Goal: Task Accomplishment & Management: Use online tool/utility

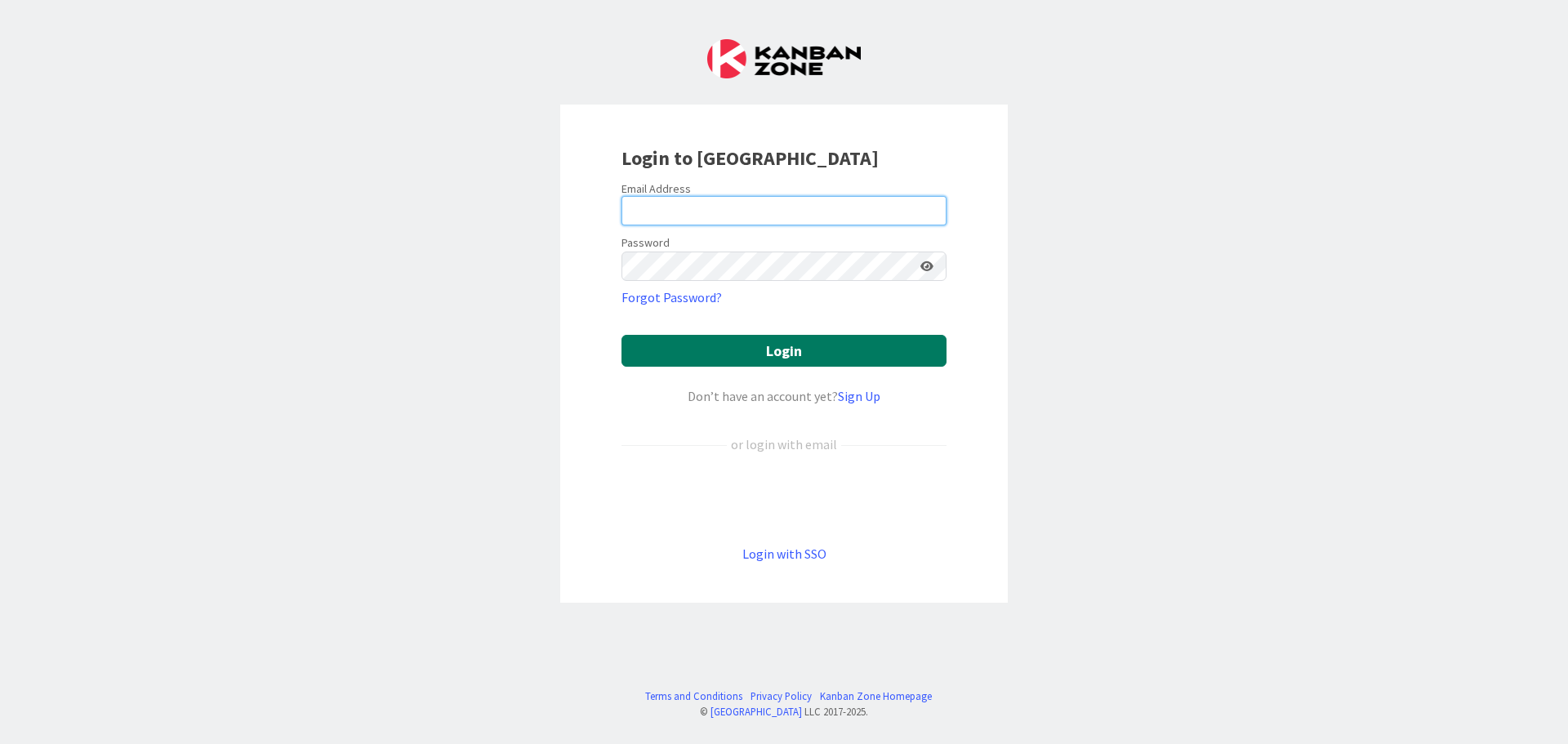
type input "[EMAIL_ADDRESS][DOMAIN_NAME]"
click at [772, 347] on button "Login" at bounding box center [784, 350] width 325 height 31
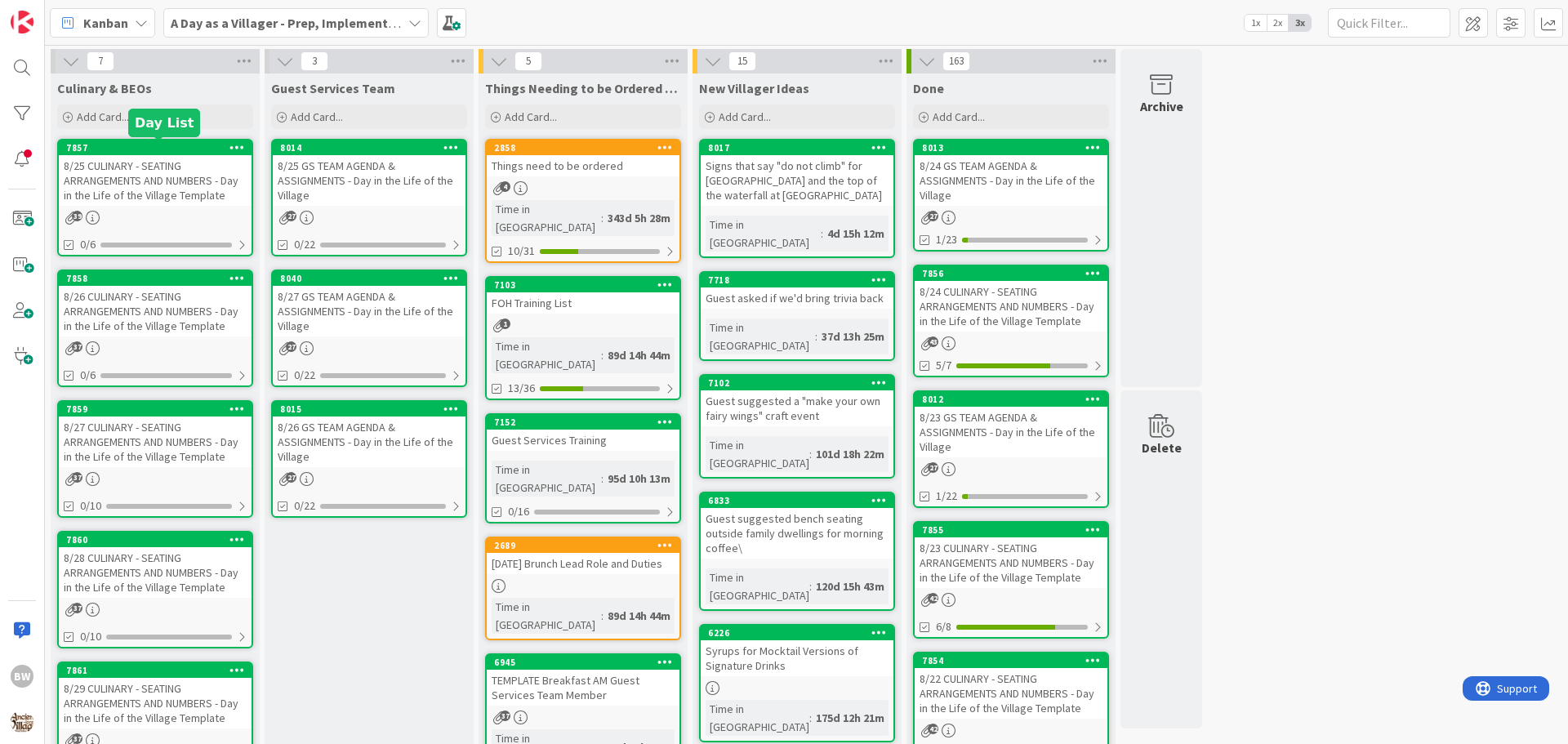
click at [122, 149] on div "7857" at bounding box center [158, 148] width 185 height 12
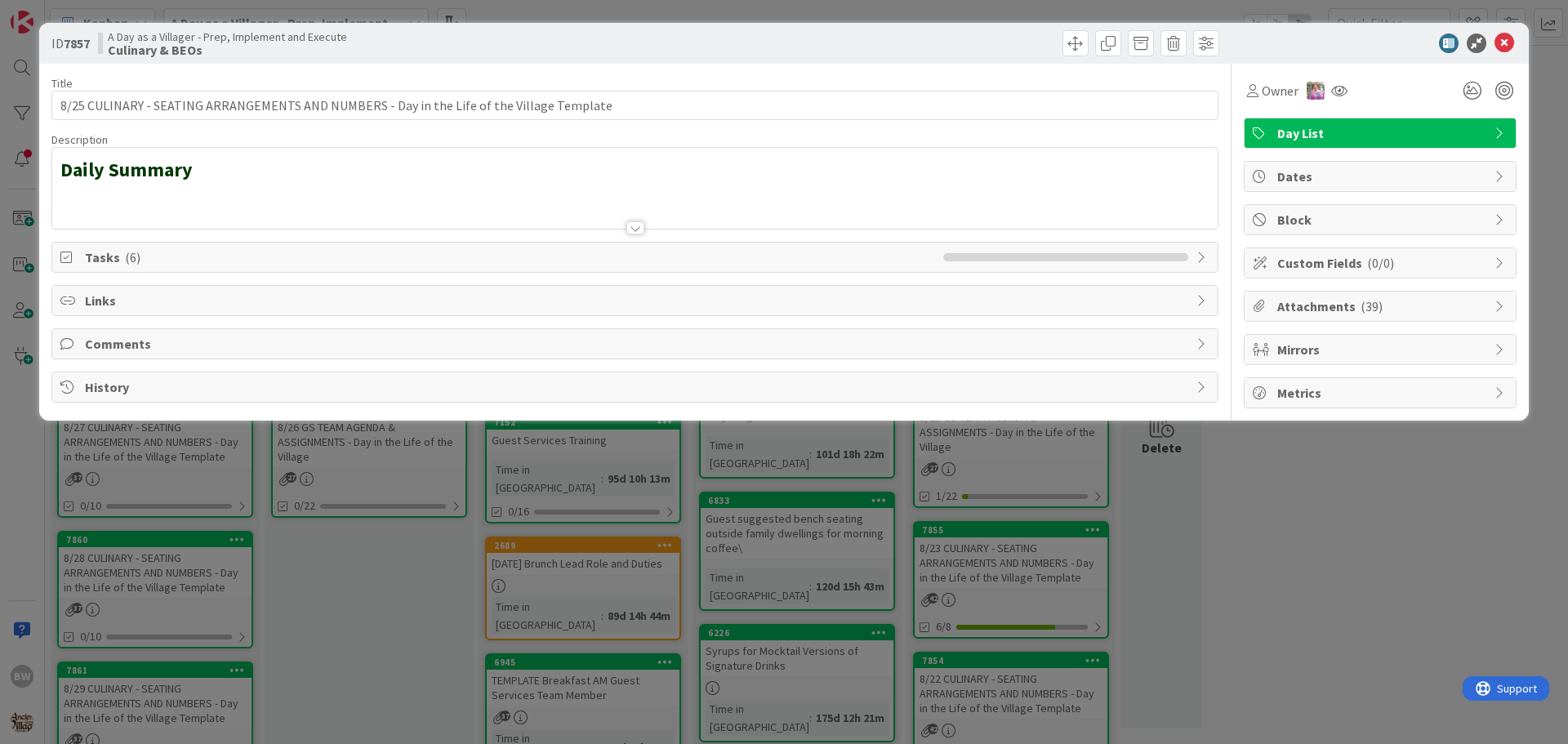
click at [626, 228] on div at bounding box center [635, 227] width 18 height 13
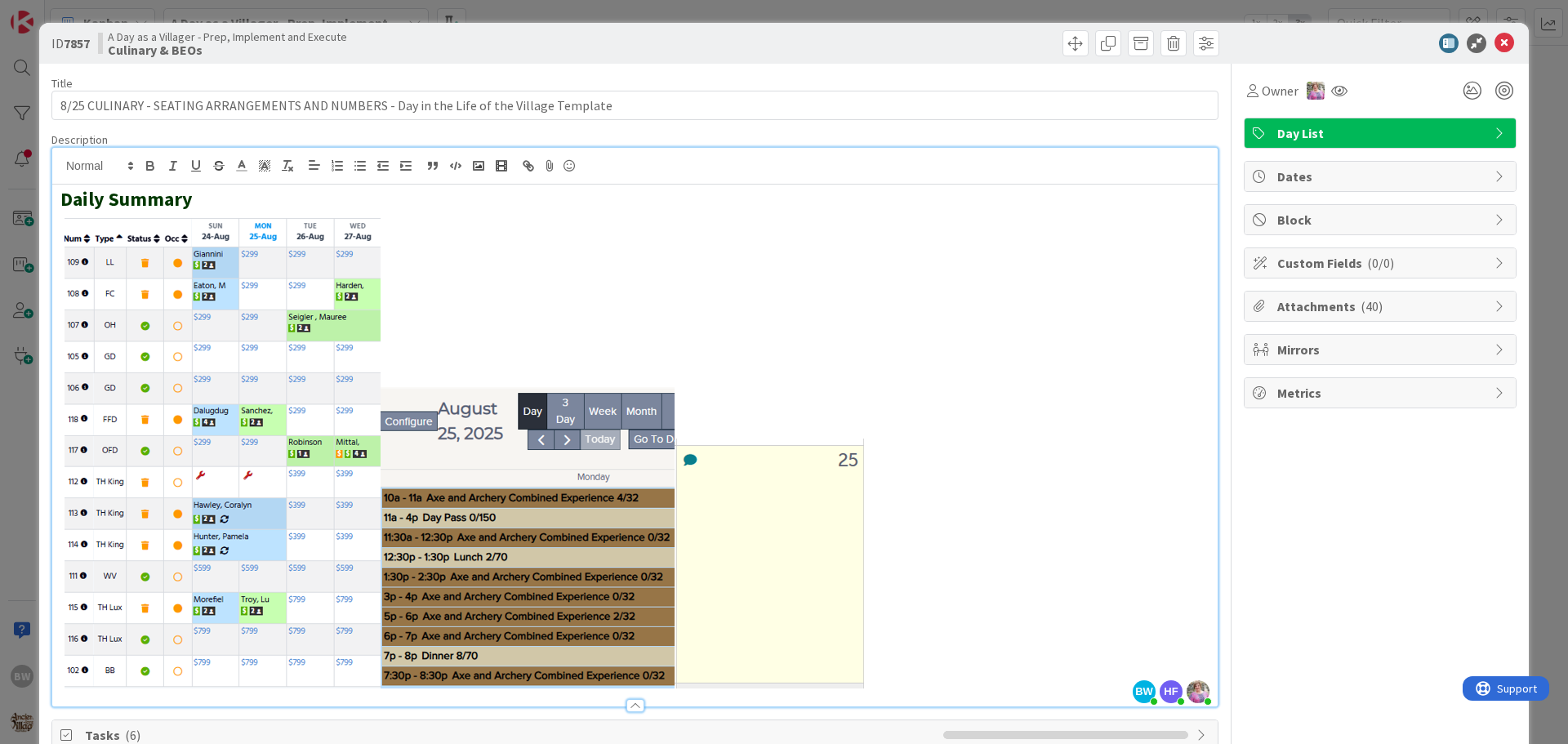
scroll to position [171, 0]
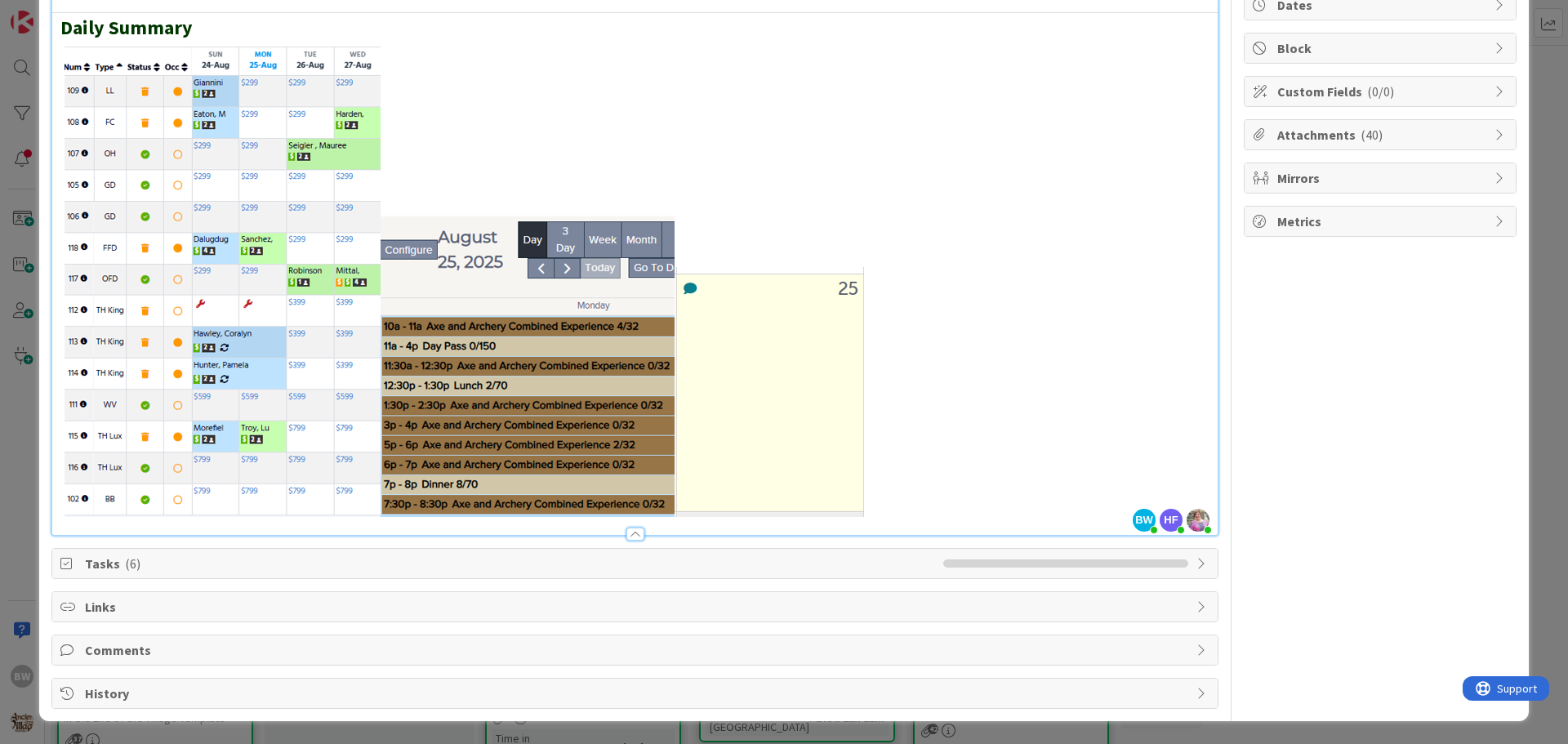
click at [798, 568] on span "Tasks ( 6 )" at bounding box center [510, 564] width 850 height 20
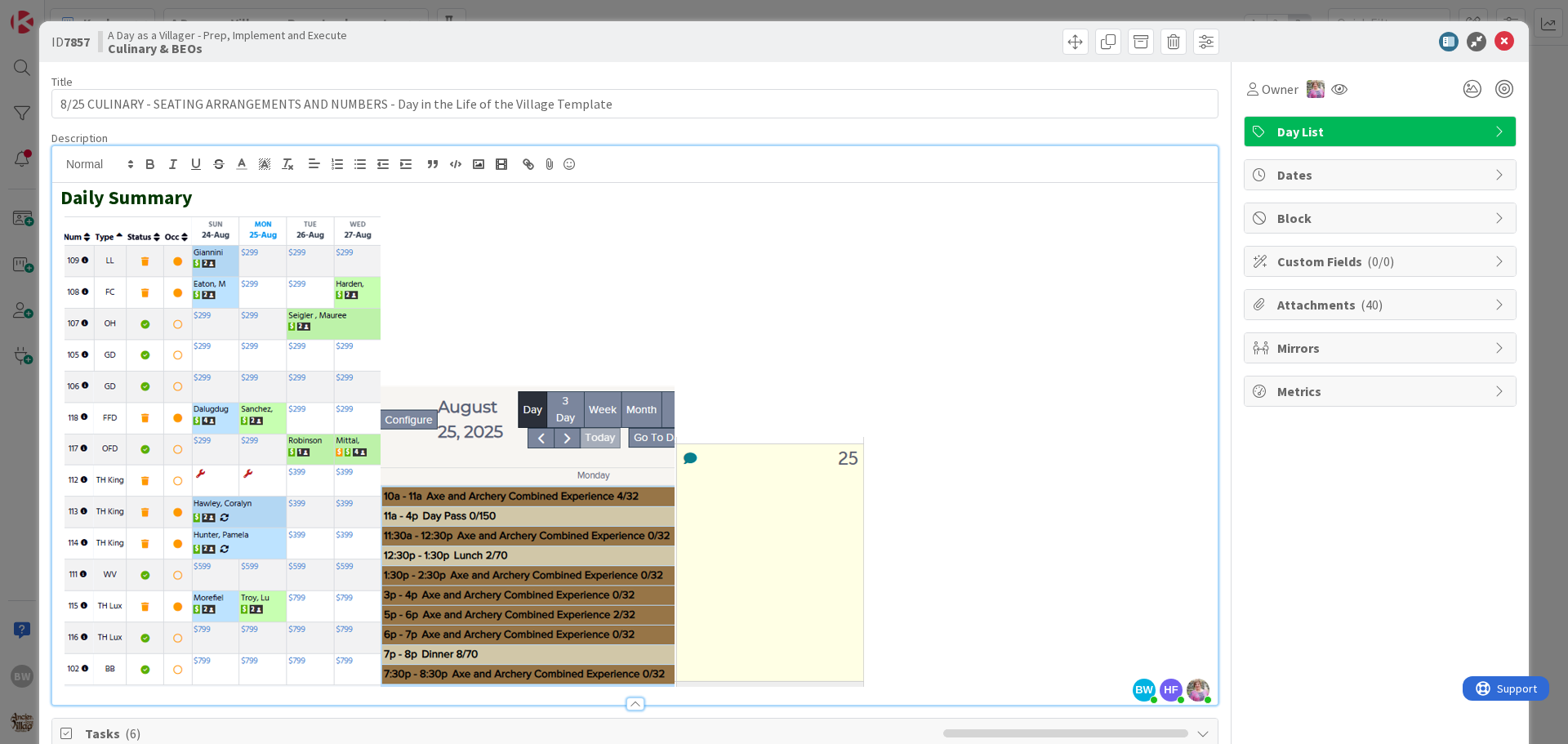
scroll to position [0, 0]
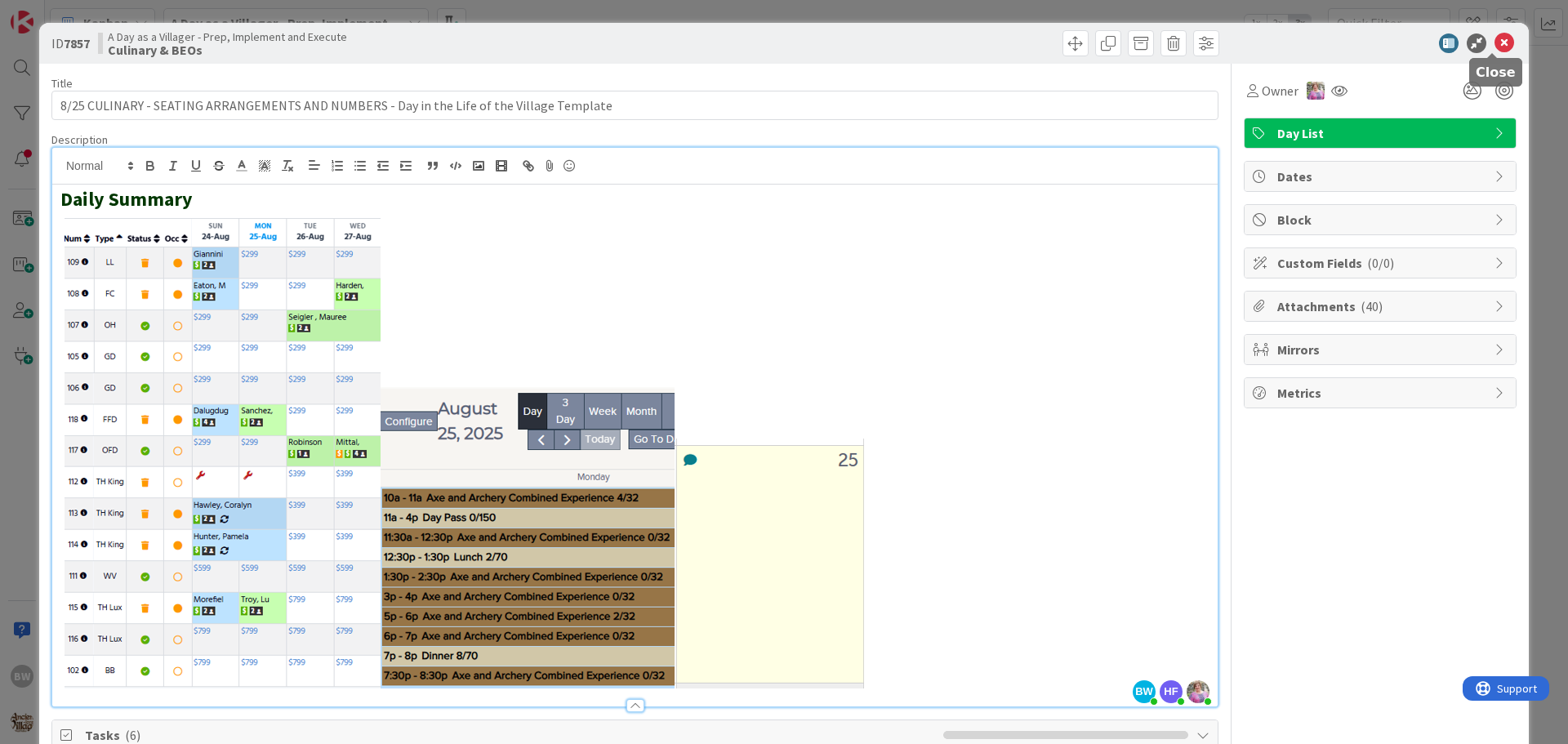
click at [1495, 50] on icon at bounding box center [1504, 43] width 20 height 20
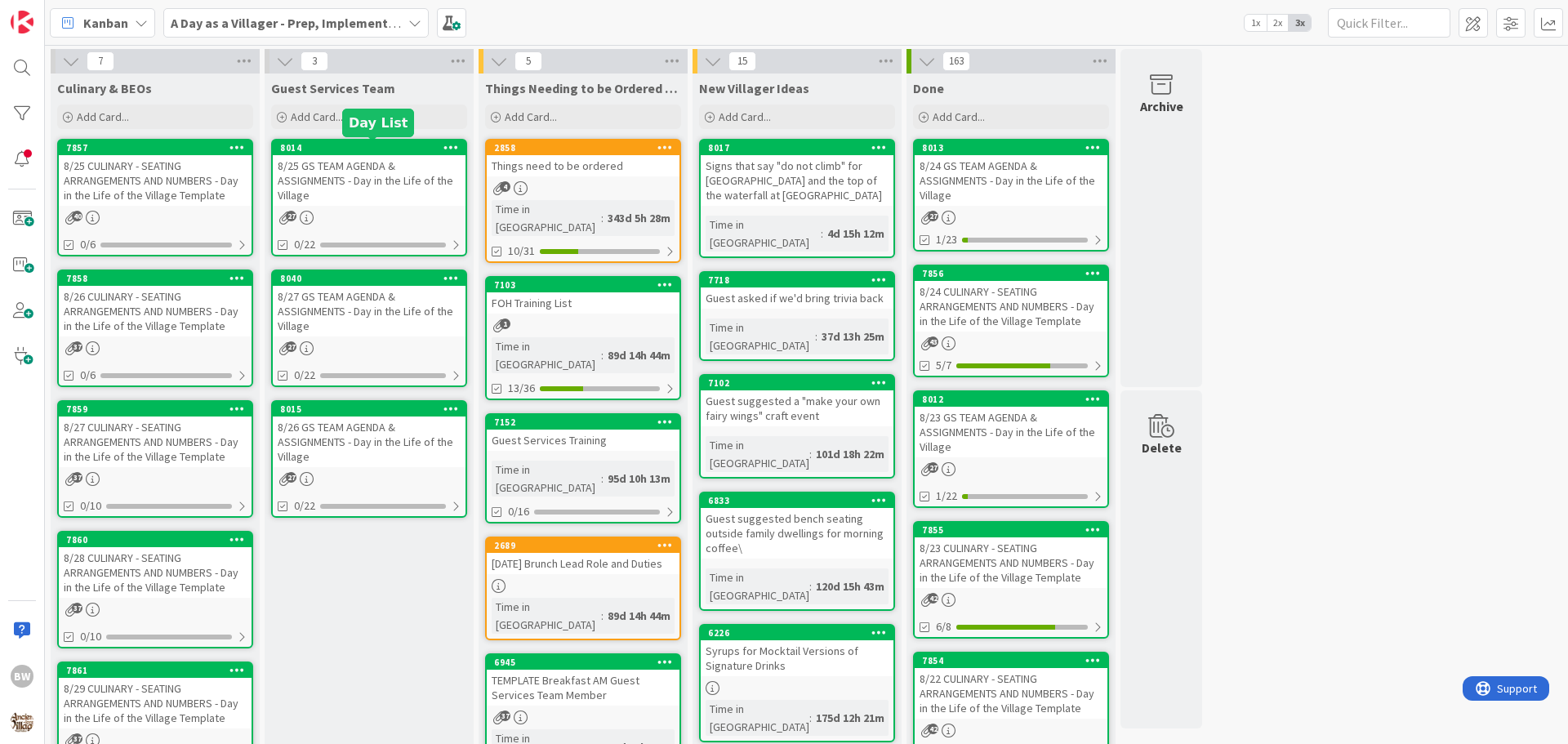
click at [379, 147] on div "8014" at bounding box center [373, 148] width 185 height 12
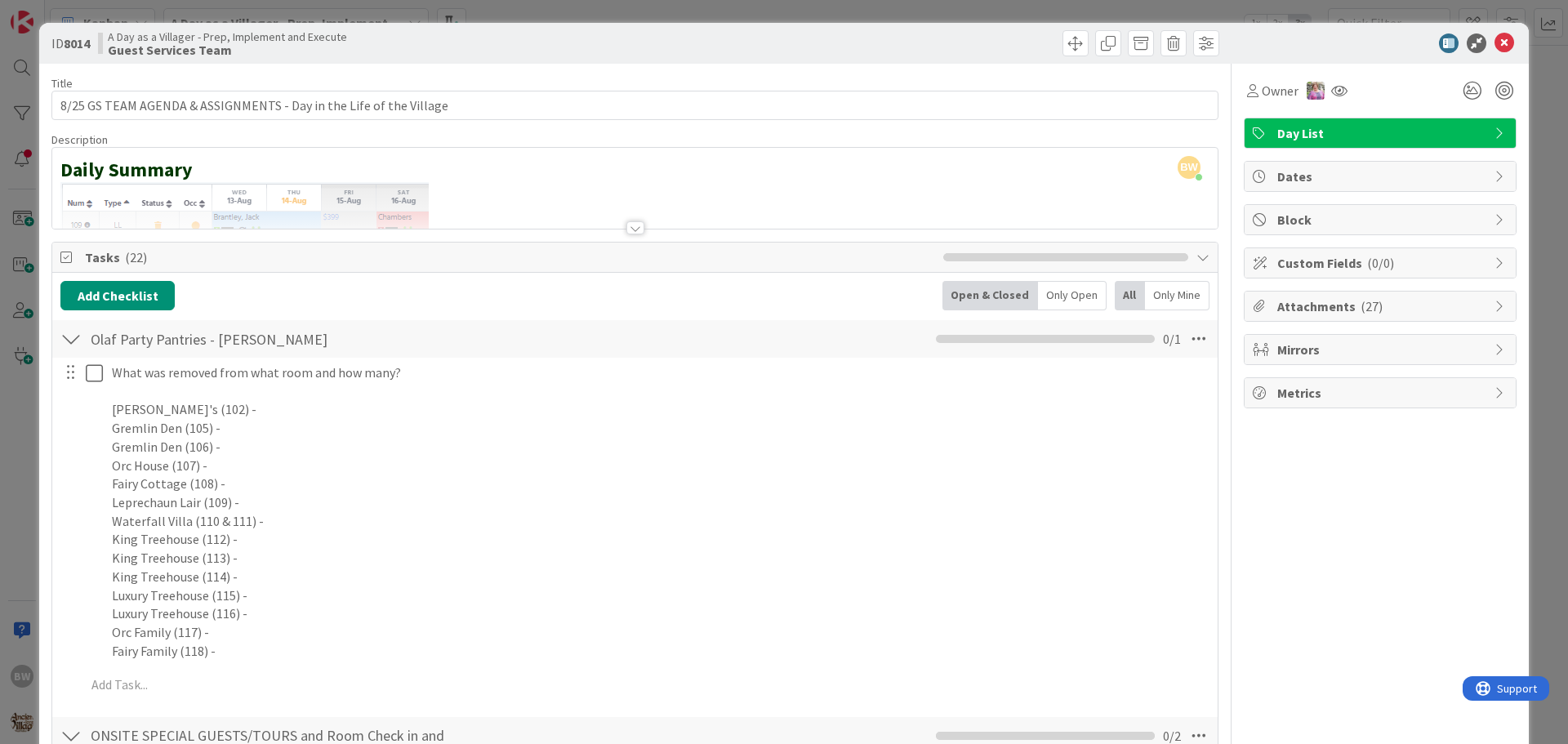
click at [628, 230] on div at bounding box center [635, 227] width 18 height 13
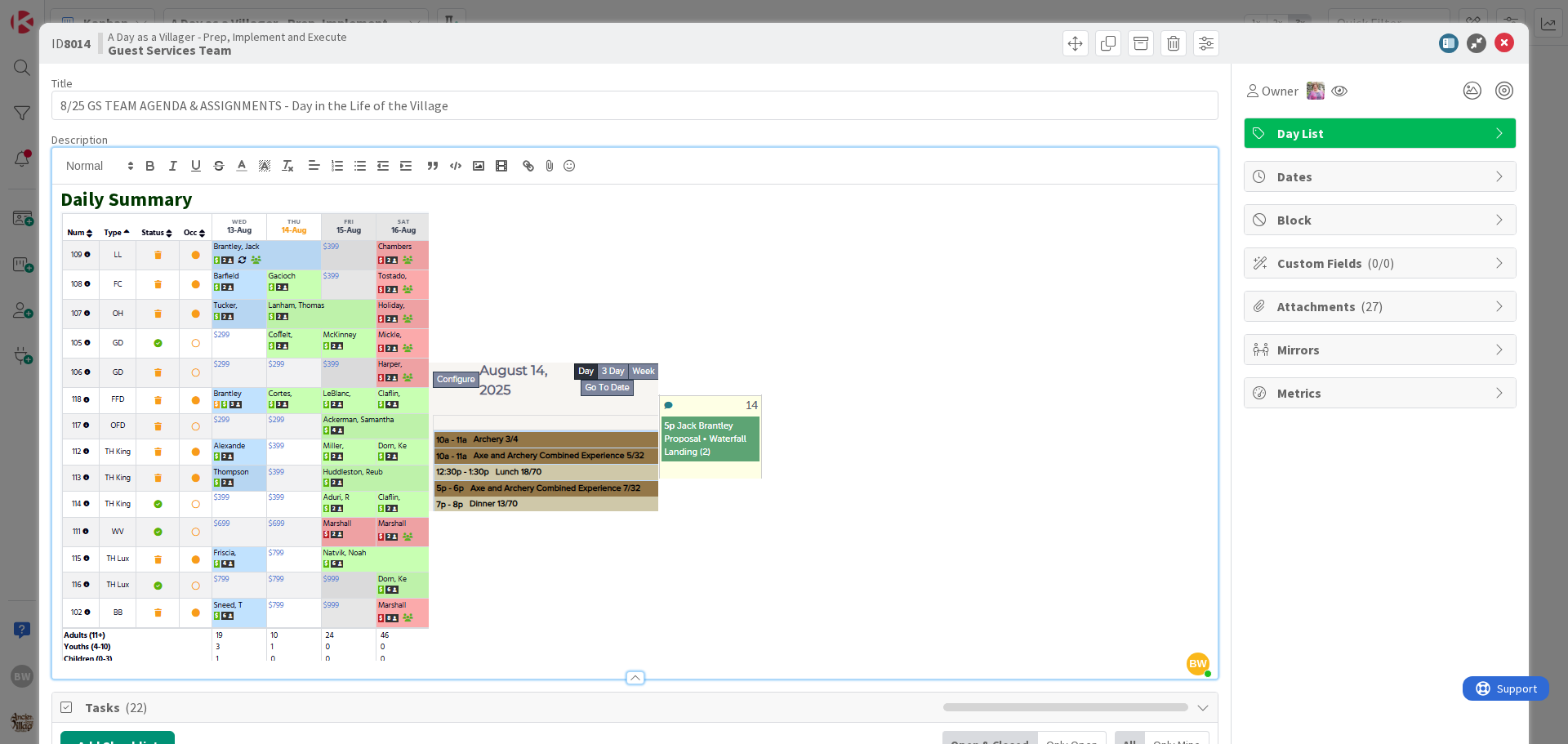
click at [771, 424] on p at bounding box center [634, 437] width 1149 height 451
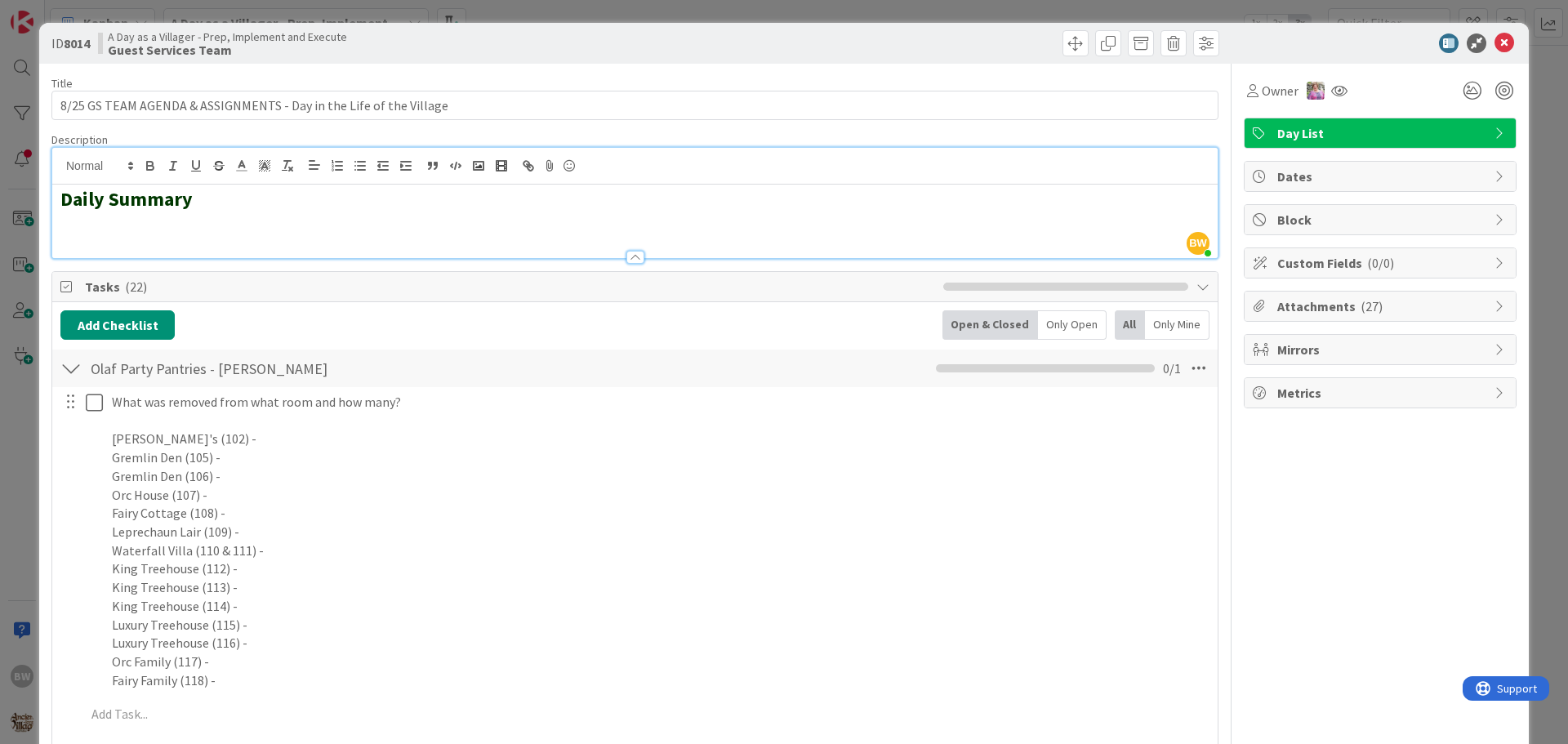
drag, startPoint x: 68, startPoint y: 208, endPoint x: 57, endPoint y: 223, distance: 18.6
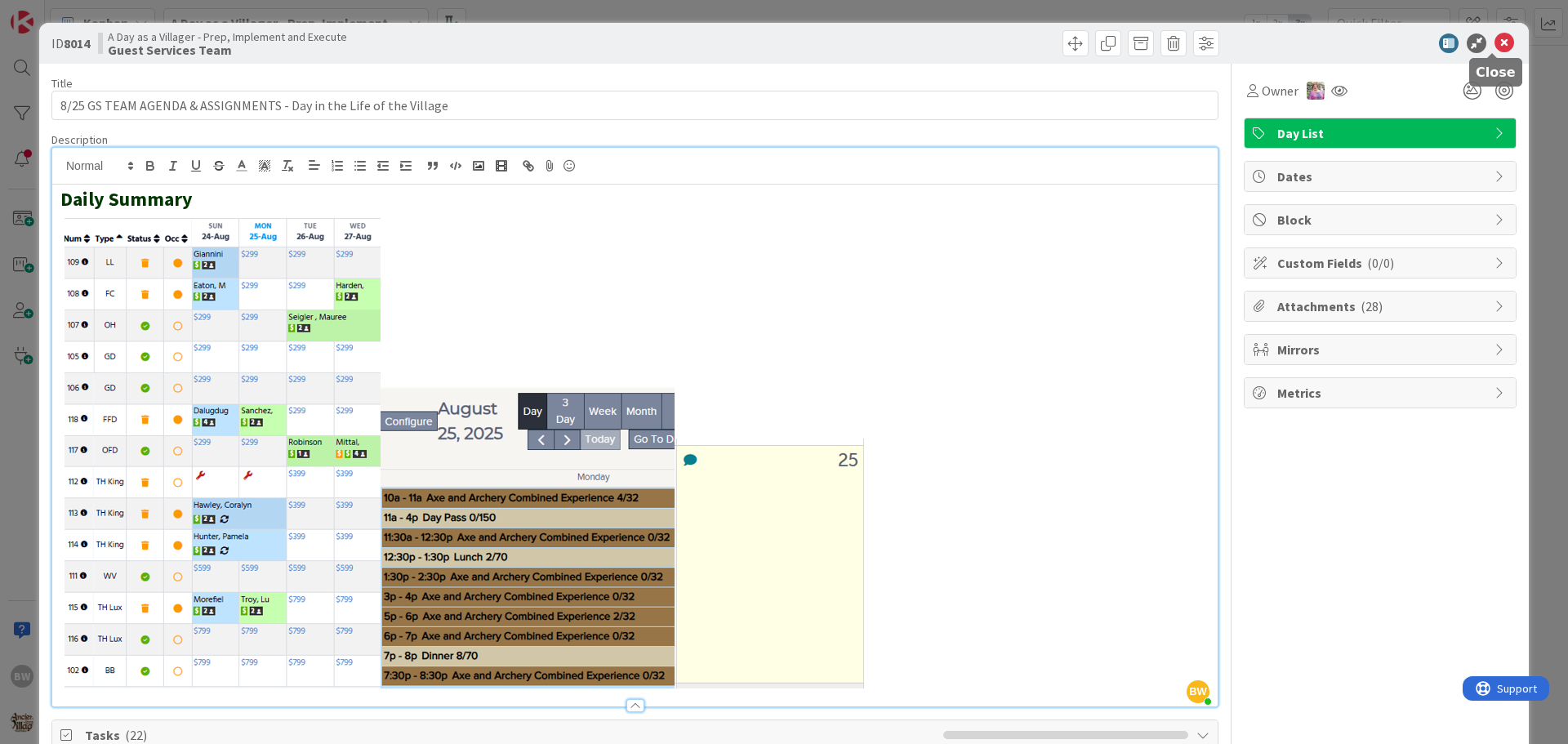
click at [1495, 46] on icon at bounding box center [1504, 43] width 20 height 20
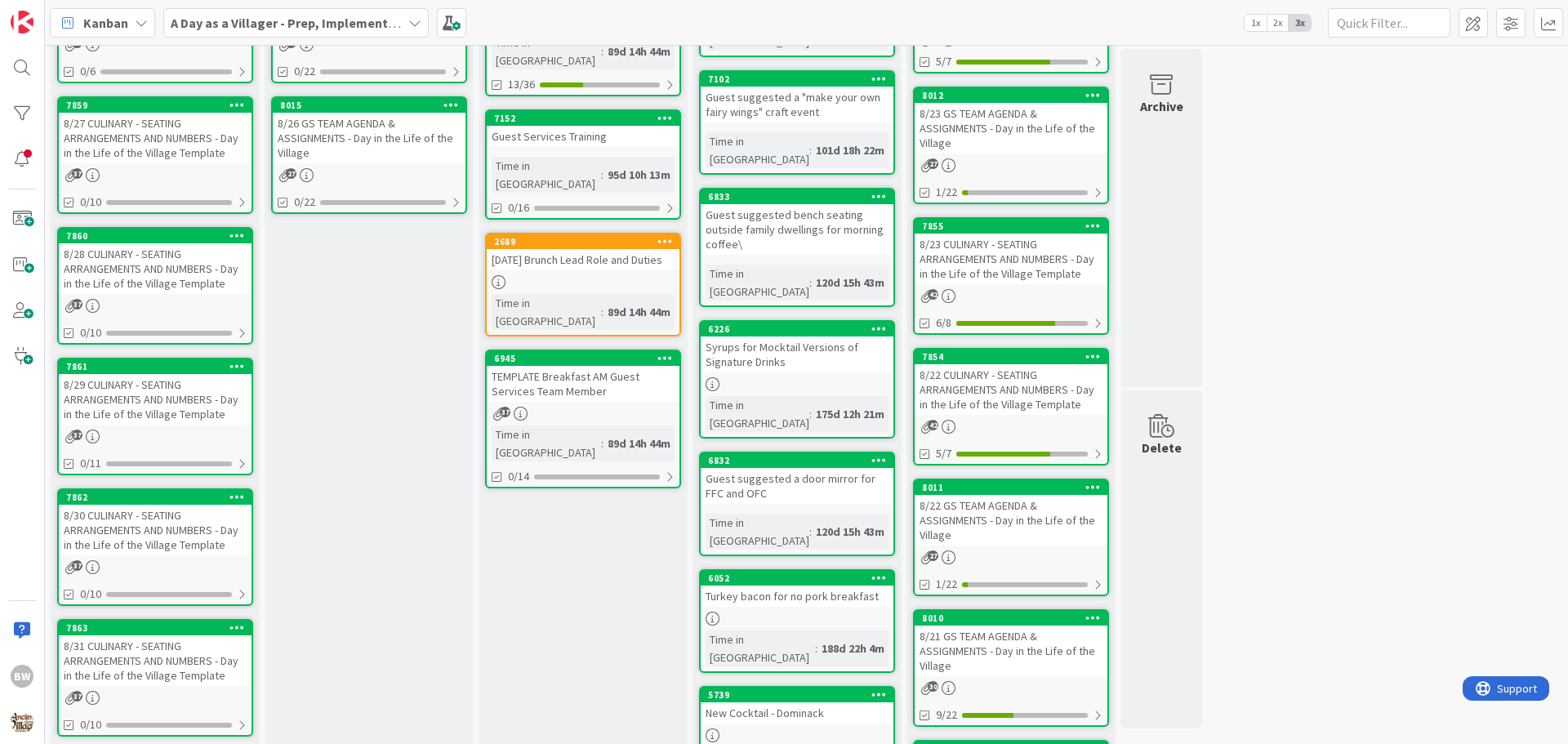
scroll to position [245, 0]
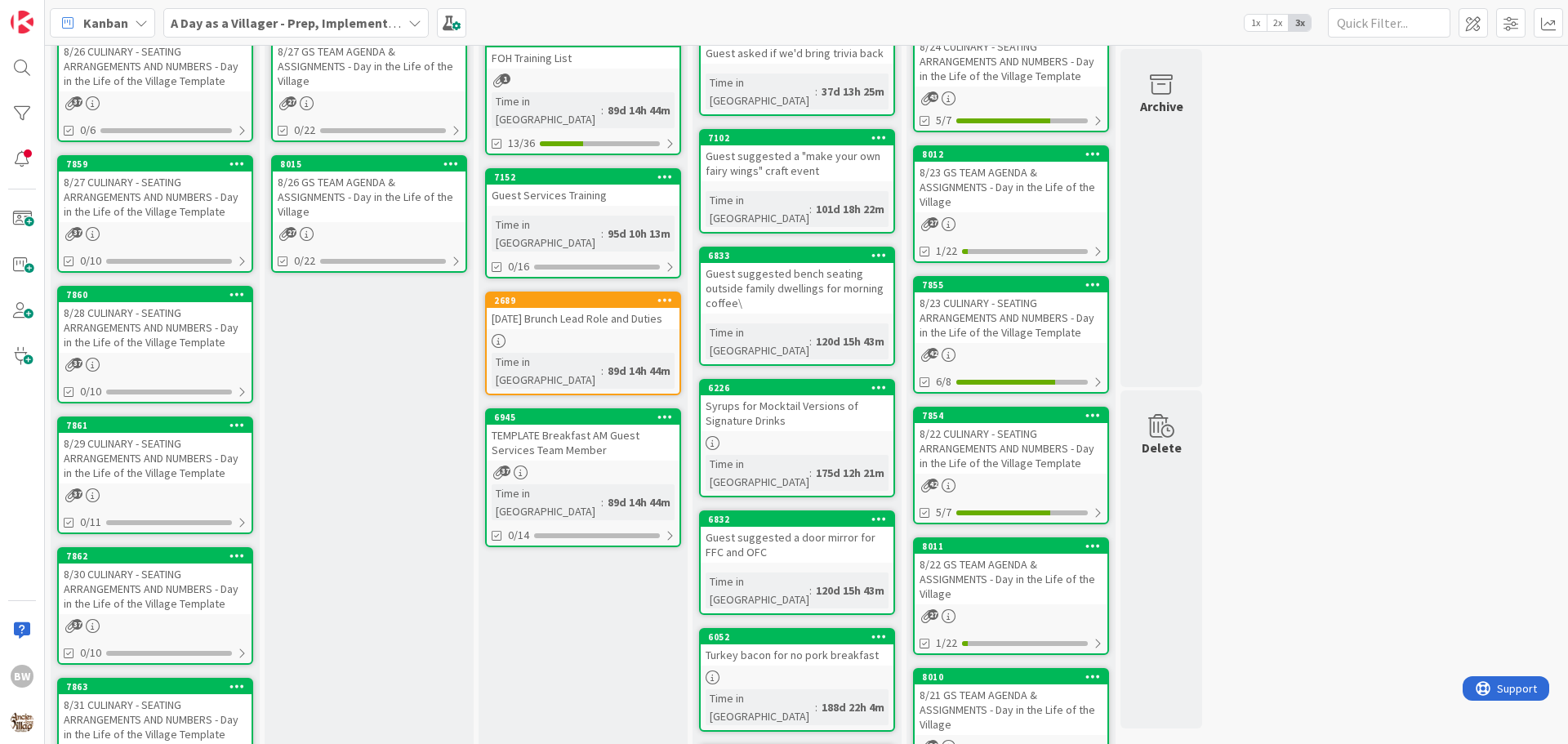
click at [142, 172] on div "8/27 CULINARY - SEATING ARRANGEMENTS AND NUMBERS - Day in the Life of the Villa…" at bounding box center [156, 196] width 193 height 50
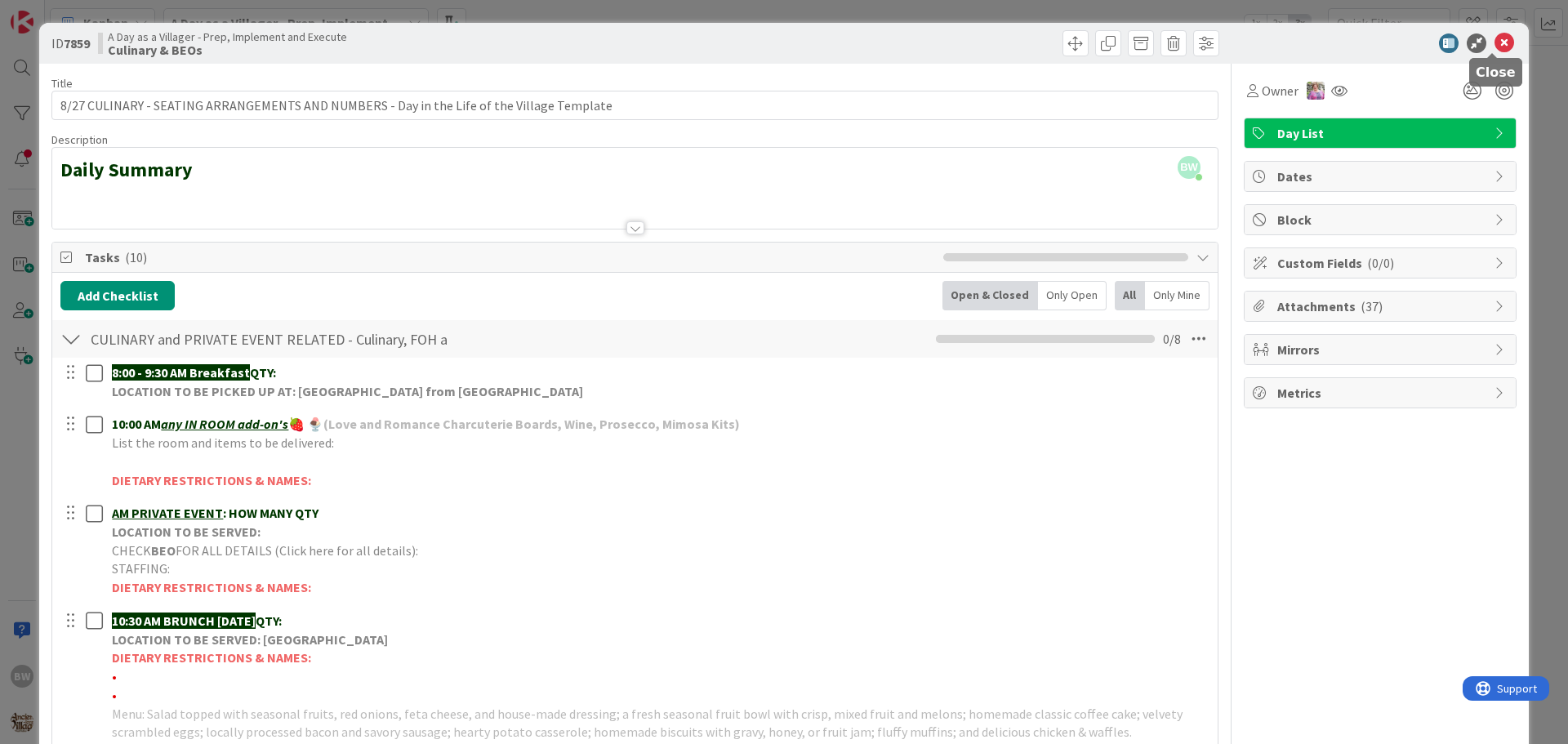
click at [1494, 45] on icon at bounding box center [1504, 43] width 20 height 20
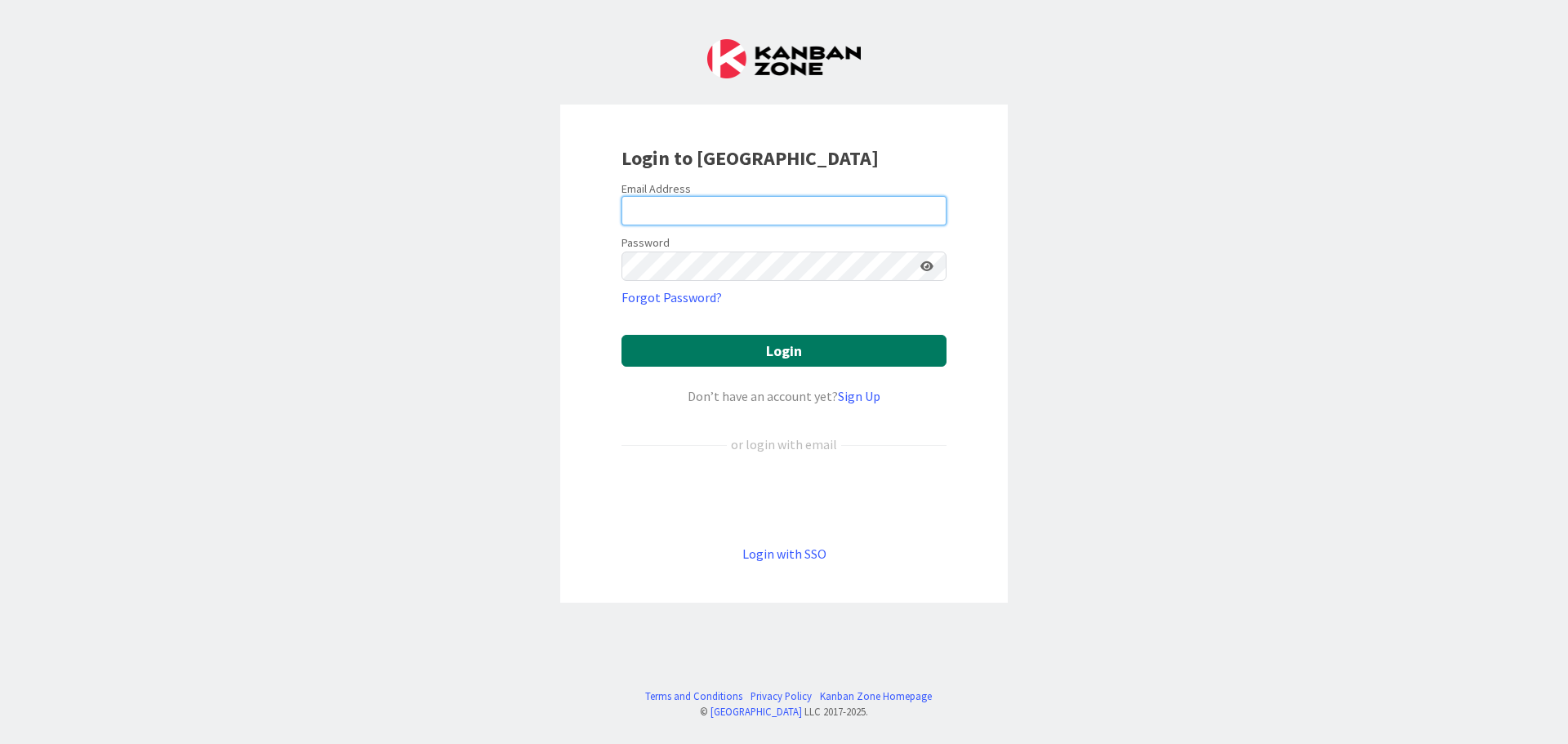
type input "[EMAIL_ADDRESS][DOMAIN_NAME]"
click at [792, 343] on button "Login" at bounding box center [784, 350] width 325 height 31
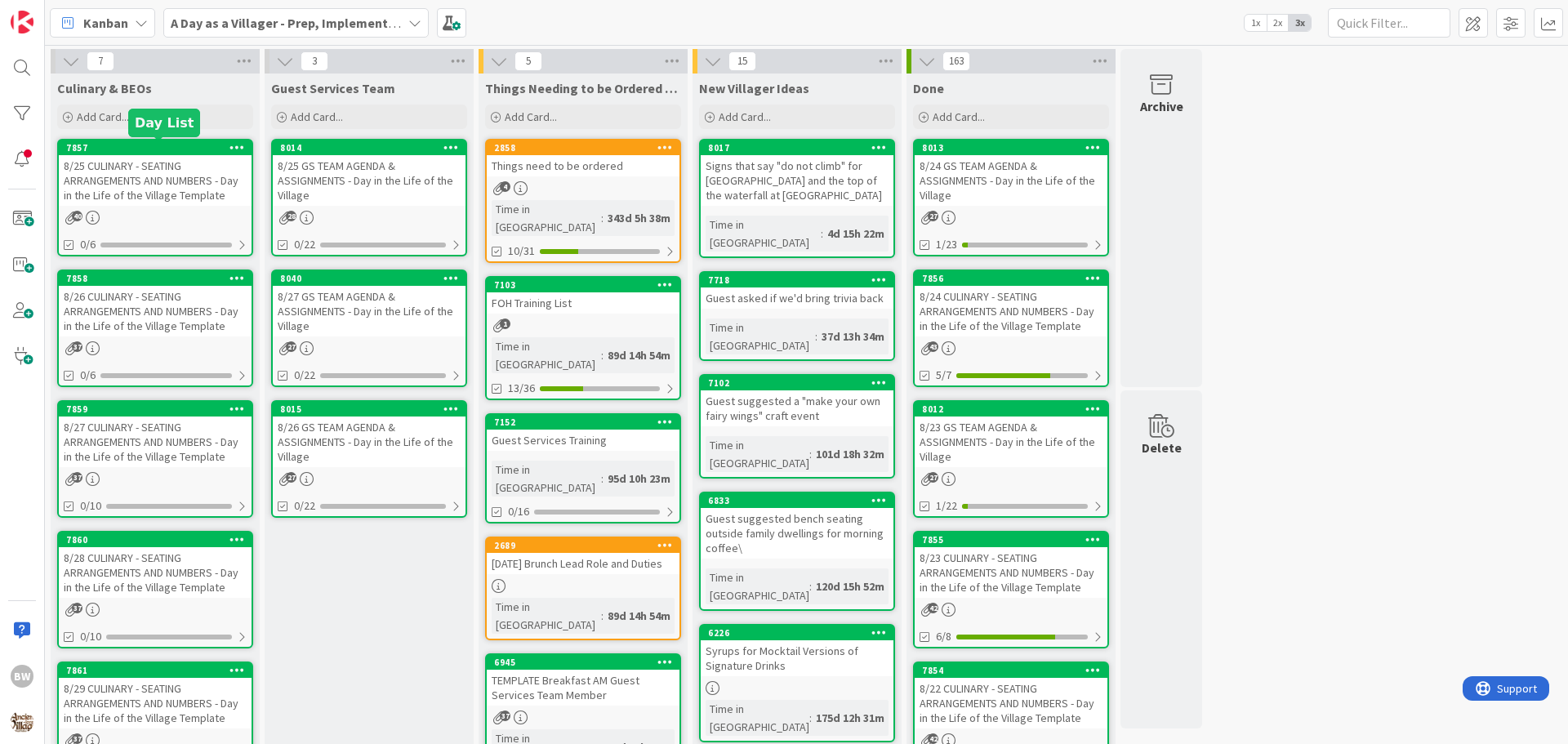
click at [168, 146] on div "7857" at bounding box center [158, 148] width 185 height 12
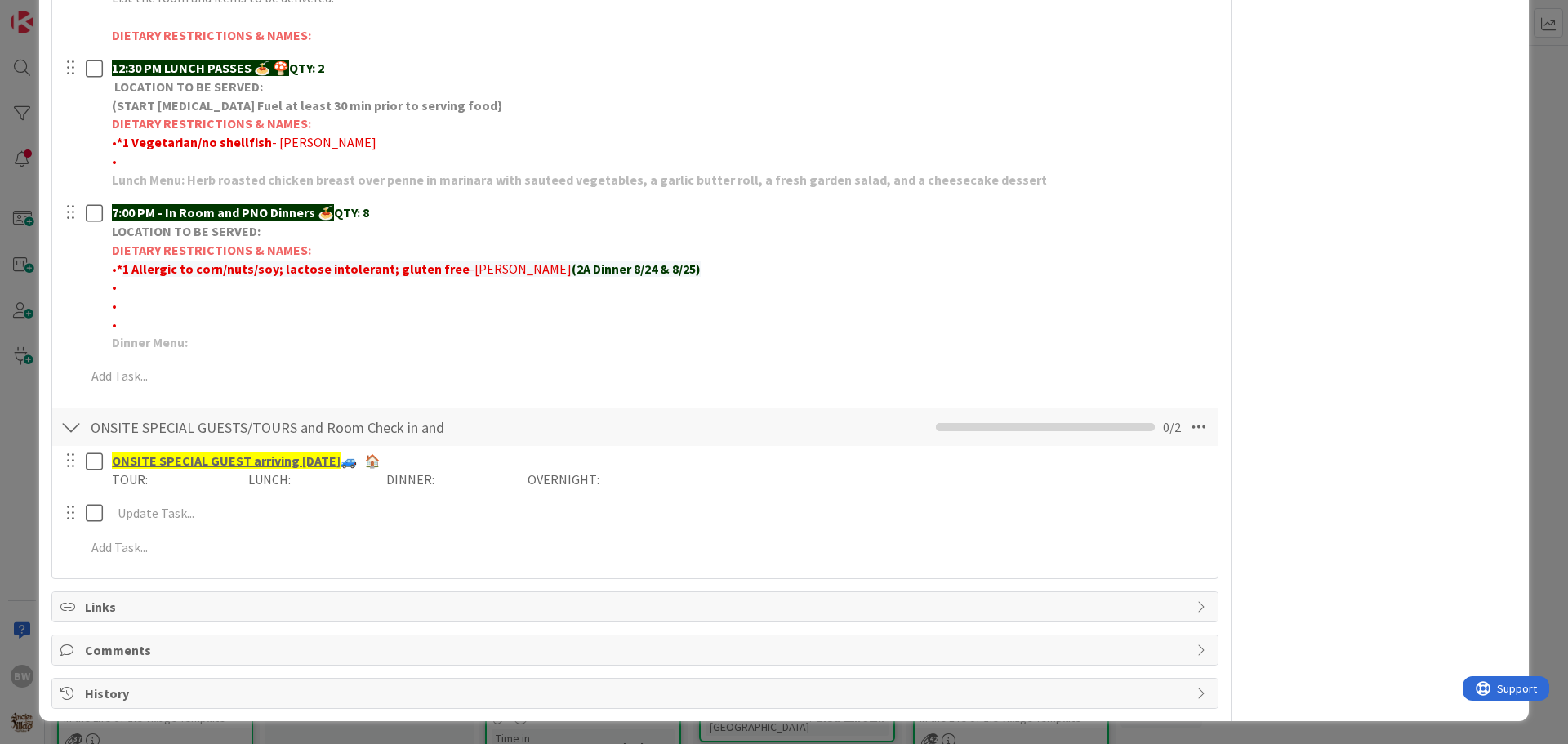
scroll to position [281, 0]
